Goal: Transaction & Acquisition: Purchase product/service

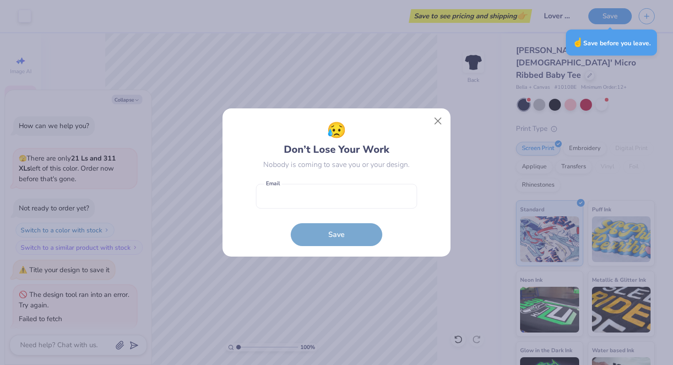
scroll to position [51, 0]
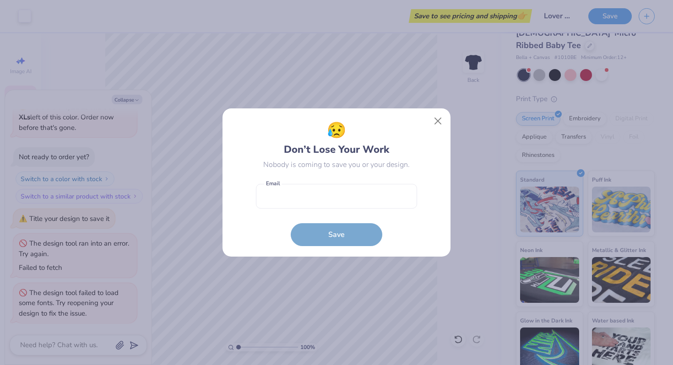
type textarea "x"
click at [312, 193] on input "email" at bounding box center [336, 196] width 161 height 25
type input "[EMAIL_ADDRESS][DOMAIN_NAME]"
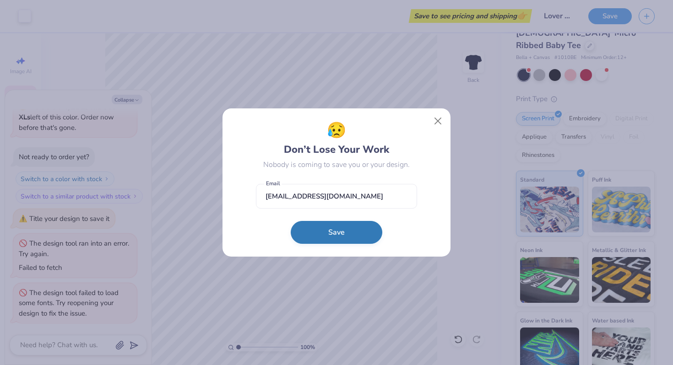
click at [330, 227] on button "Save" at bounding box center [337, 232] width 92 height 23
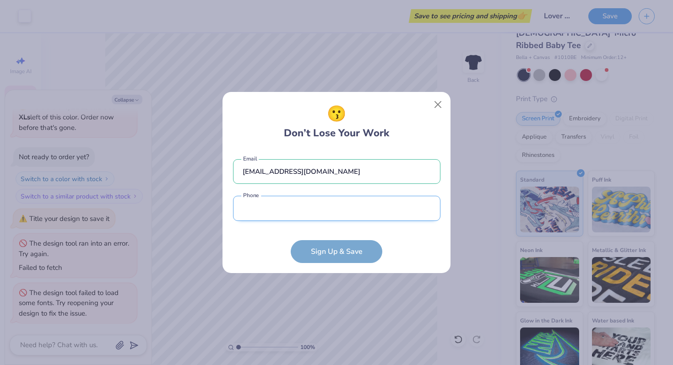
click at [324, 217] on input "tel" at bounding box center [336, 208] width 207 height 25
type input "[PHONE_NUMBER]"
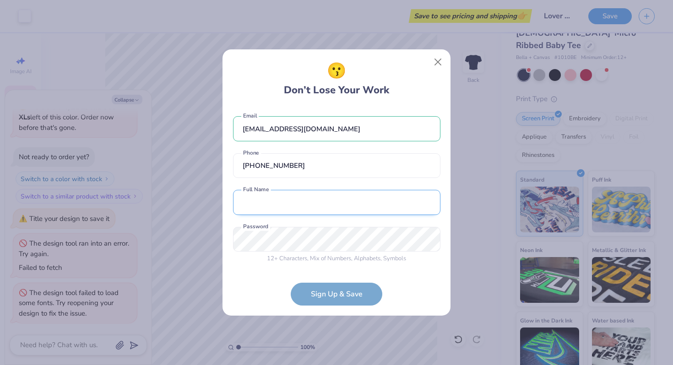
click at [310, 211] on input "text" at bounding box center [336, 202] width 207 height 25
type input "Simity [PERSON_NAME]"
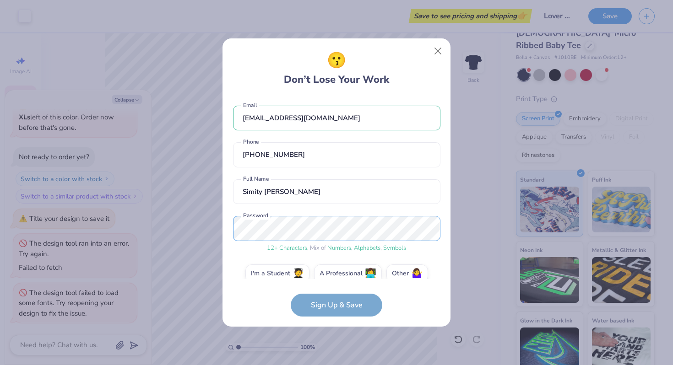
scroll to position [13, 0]
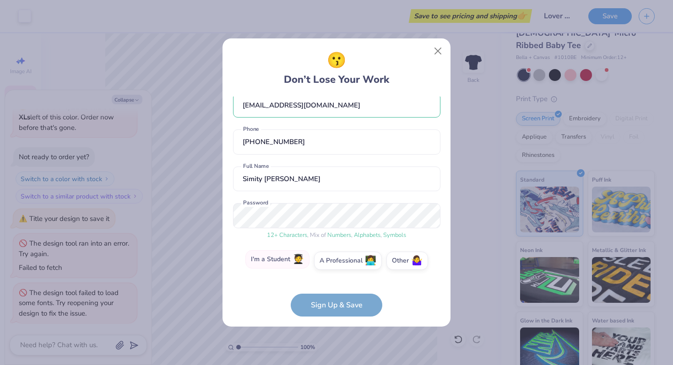
click at [278, 266] on label "I'm a Student 🧑‍🎓" at bounding box center [277, 259] width 64 height 18
click at [334, 273] on input "I'm a Student 🧑‍🎓" at bounding box center [337, 276] width 6 height 6
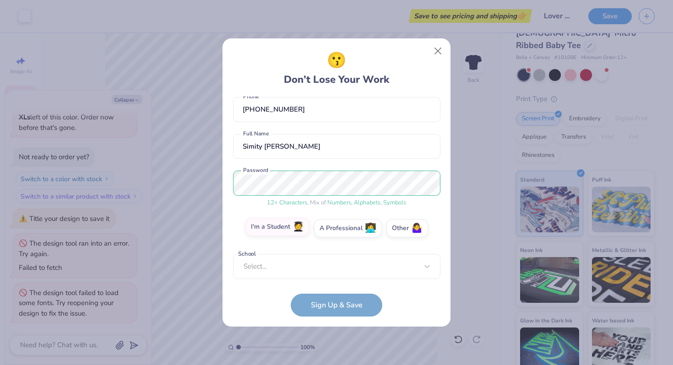
scroll to position [187, 0]
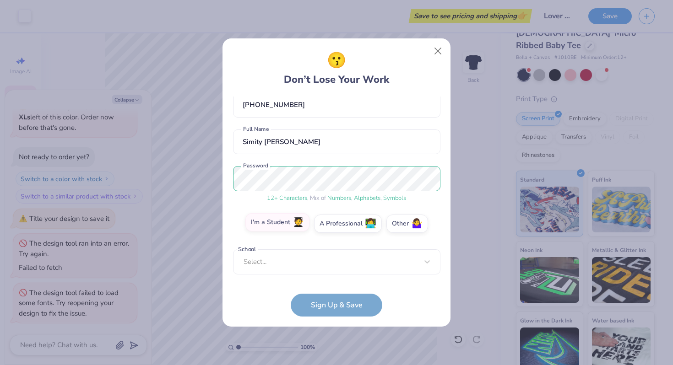
click at [278, 266] on div "Select..." at bounding box center [336, 261] width 207 height 25
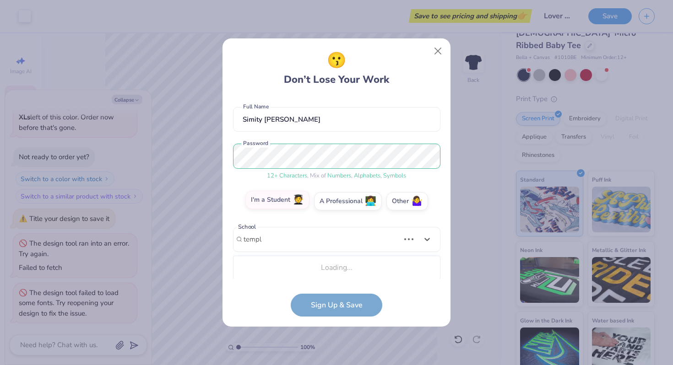
type input "templ"
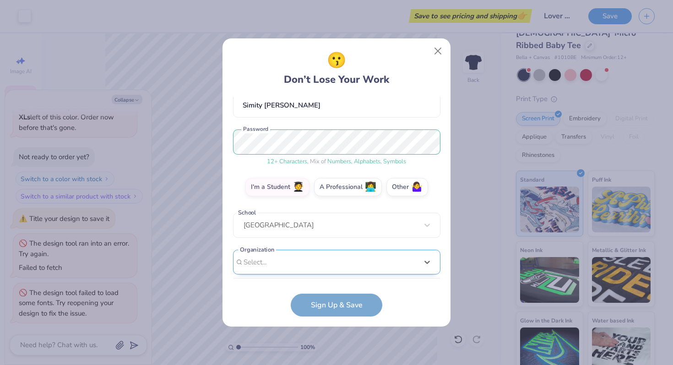
scroll to position [224, 0]
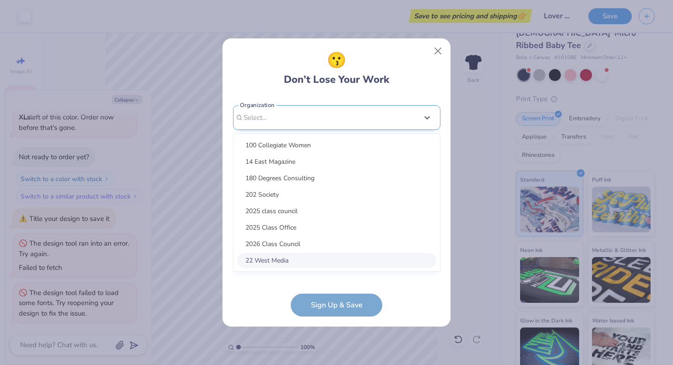
click at [267, 257] on div "option focused, 8 of 15. 15 results available. Use Up and Down to choose option…" at bounding box center [336, 188] width 207 height 167
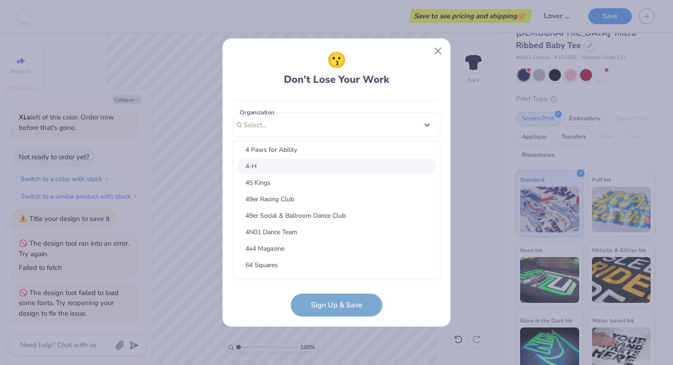
scroll to position [0, 0]
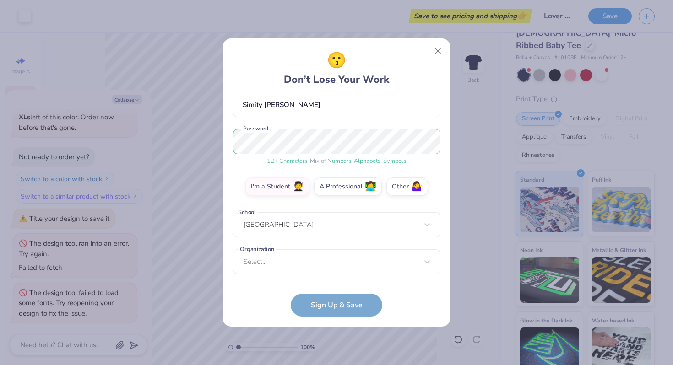
click at [256, 308] on form "[EMAIL_ADDRESS][DOMAIN_NAME] Email [PHONE_NUMBER] Phone Simity [PERSON_NAME] Fu…" at bounding box center [336, 207] width 207 height 220
click at [310, 306] on form "[EMAIL_ADDRESS][DOMAIN_NAME] Email [PHONE_NUMBER] Phone Simity [PERSON_NAME] Fu…" at bounding box center [336, 207] width 207 height 220
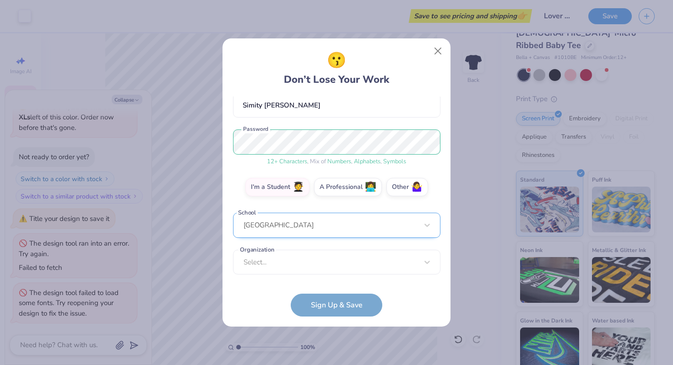
click at [297, 223] on div "[GEOGRAPHIC_DATA]" at bounding box center [336, 225] width 207 height 25
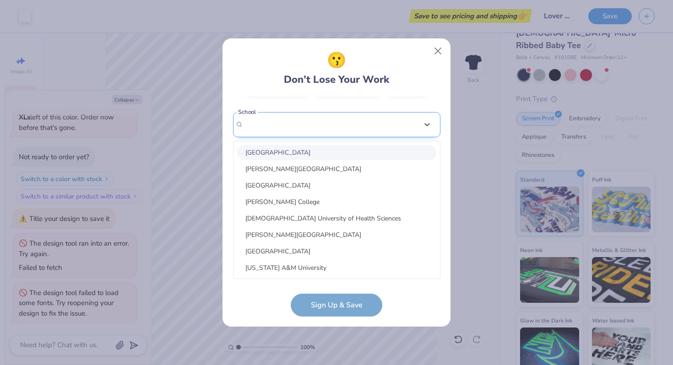
scroll to position [0, 0]
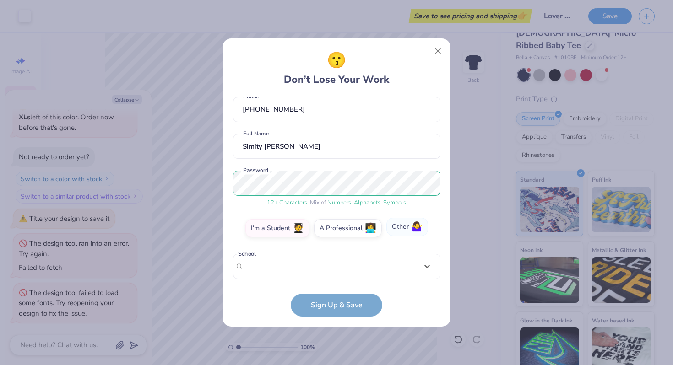
click at [407, 227] on label "Other 🤷‍♀️" at bounding box center [407, 227] width 42 height 18
click at [340, 273] on input "Other 🤷‍♀️" at bounding box center [337, 276] width 6 height 6
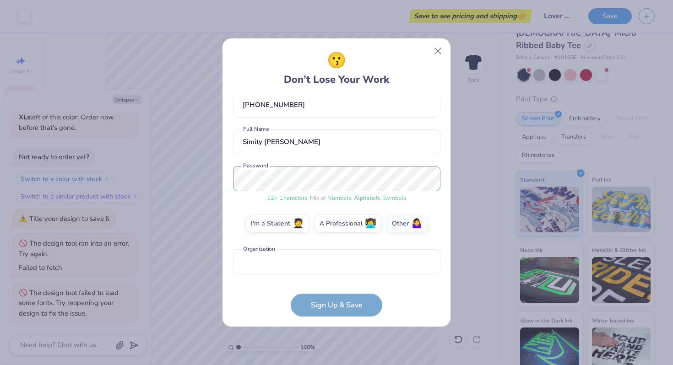
click at [352, 312] on form "[EMAIL_ADDRESS][DOMAIN_NAME] Email [PHONE_NUMBER] Phone Simity [PERSON_NAME] Fu…" at bounding box center [336, 207] width 207 height 220
click at [384, 256] on input "text" at bounding box center [336, 261] width 207 height 25
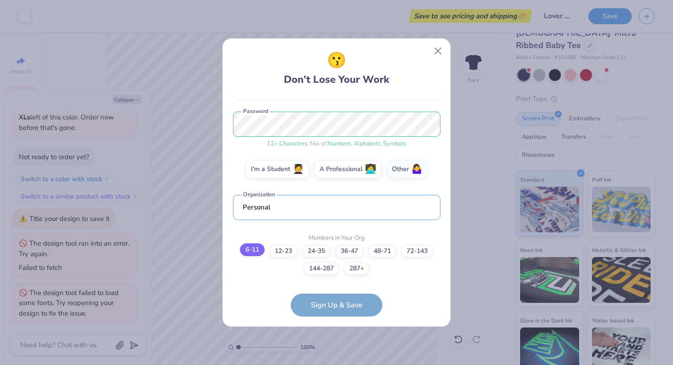
type input "Personal"
click at [254, 248] on label "6-11" at bounding box center [252, 249] width 25 height 13
click at [334, 362] on input "6-11" at bounding box center [337, 365] width 6 height 6
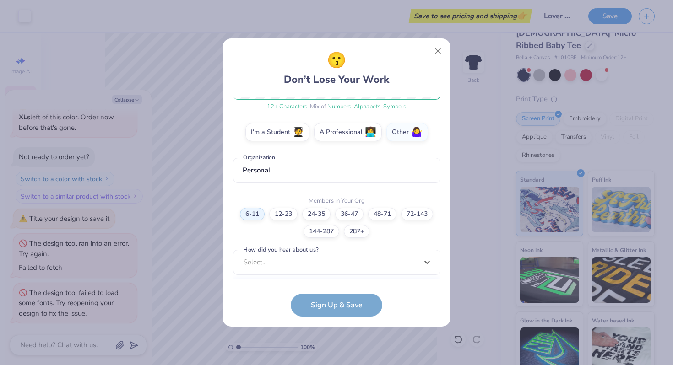
scroll to position [279, 0]
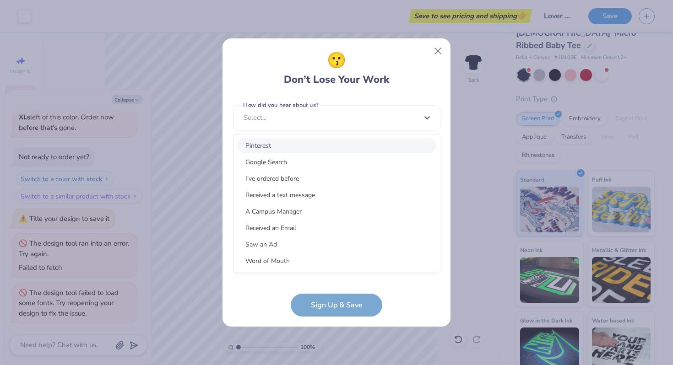
click at [308, 271] on div "option Pinterest focused, 1 of 15. 15 results available. Use Up and Down to cho…" at bounding box center [336, 188] width 207 height 167
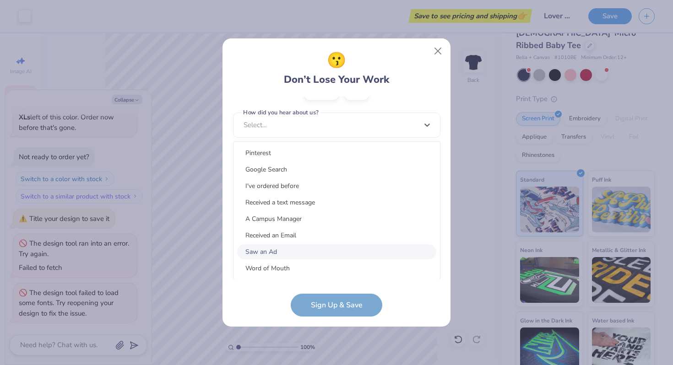
click at [308, 255] on div "Saw an Ad" at bounding box center [336, 251] width 199 height 15
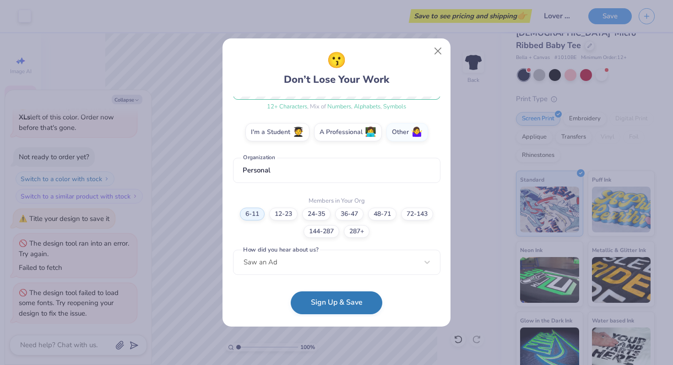
click at [330, 305] on button "Sign Up & Save" at bounding box center [337, 303] width 92 height 23
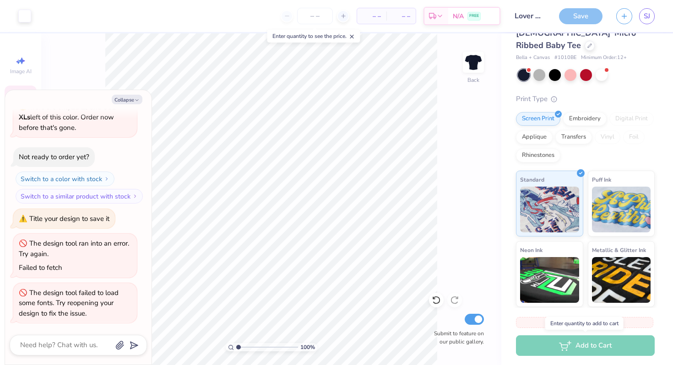
scroll to position [45, 0]
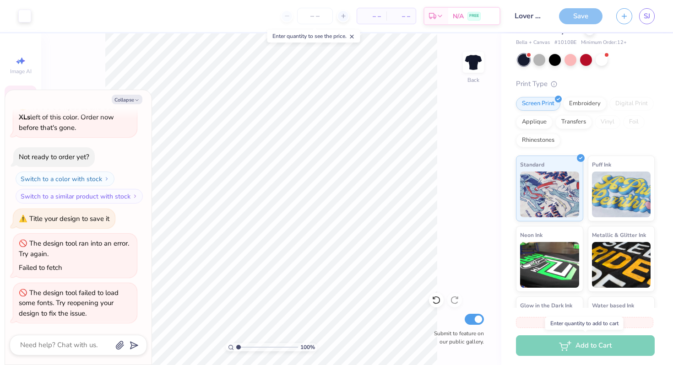
type textarea "x"
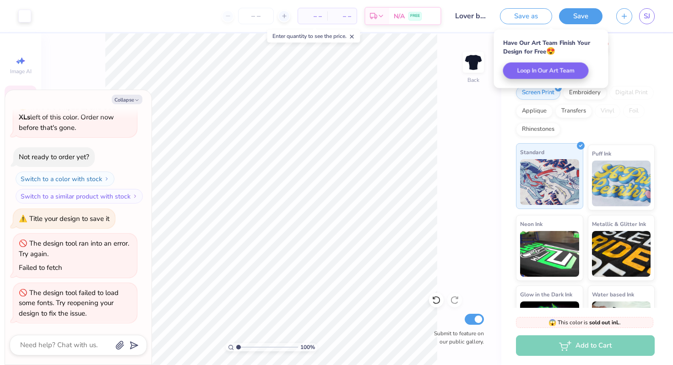
scroll to position [102, 0]
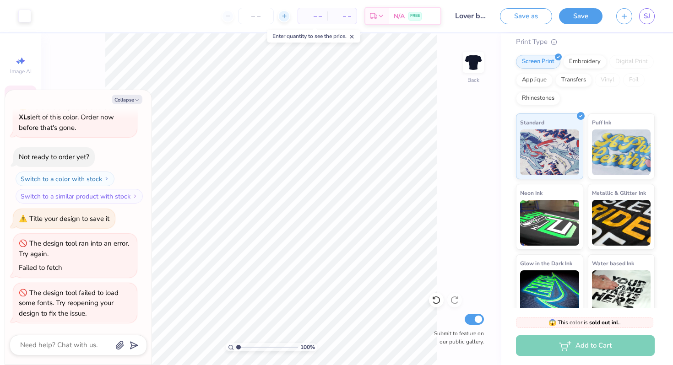
click at [283, 16] on icon at bounding box center [284, 16] width 6 height 6
type input "12"
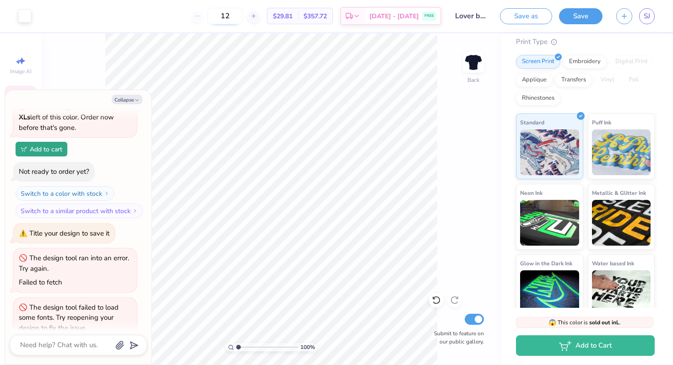
click at [230, 18] on input "12" at bounding box center [225, 16] width 36 height 16
click at [220, 16] on input "12" at bounding box center [225, 16] width 36 height 16
click at [214, 16] on div "12" at bounding box center [225, 16] width 69 height 16
click at [210, 16] on div "12" at bounding box center [225, 16] width 69 height 16
click at [135, 101] on icon "button" at bounding box center [136, 99] width 5 height 5
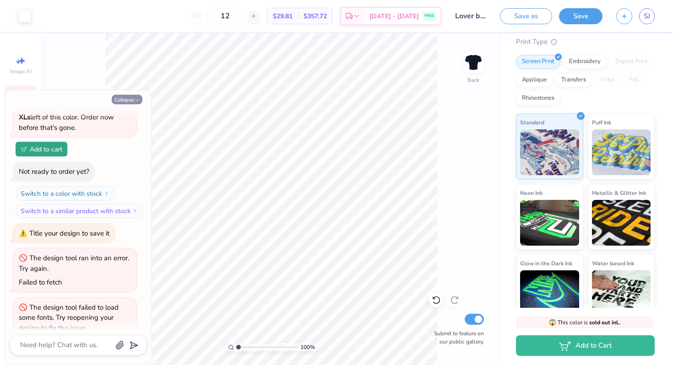
type textarea "x"
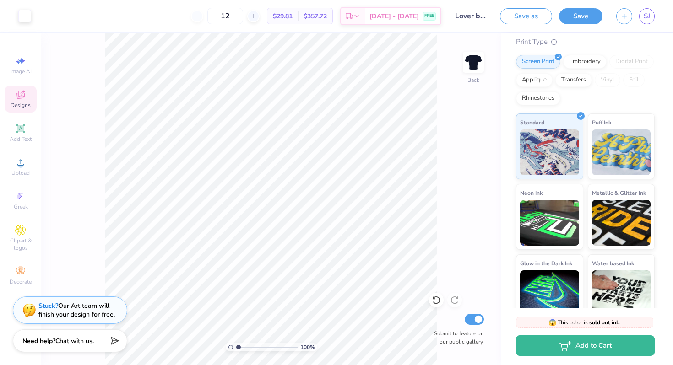
click at [209, 15] on div "12" at bounding box center [225, 16] width 69 height 16
click at [292, 16] on span "$29.81" at bounding box center [283, 16] width 20 height 10
click at [353, 15] on icon at bounding box center [349, 17] width 7 height 7
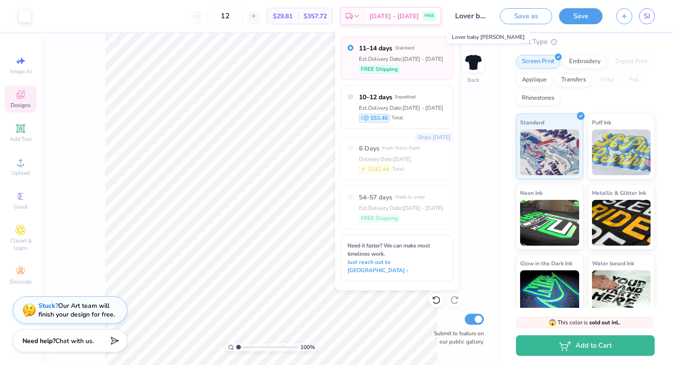
click at [464, 17] on input "Lover baby [PERSON_NAME]" at bounding box center [470, 16] width 45 height 18
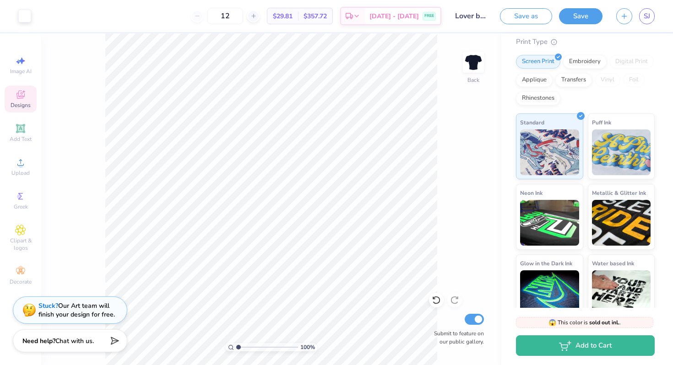
click at [205, 16] on div "12" at bounding box center [225, 16] width 69 height 16
click at [243, 16] on input "12" at bounding box center [225, 16] width 36 height 16
click at [647, 17] on span "SJ" at bounding box center [647, 16] width 6 height 11
